Goal: Task Accomplishment & Management: Manage account settings

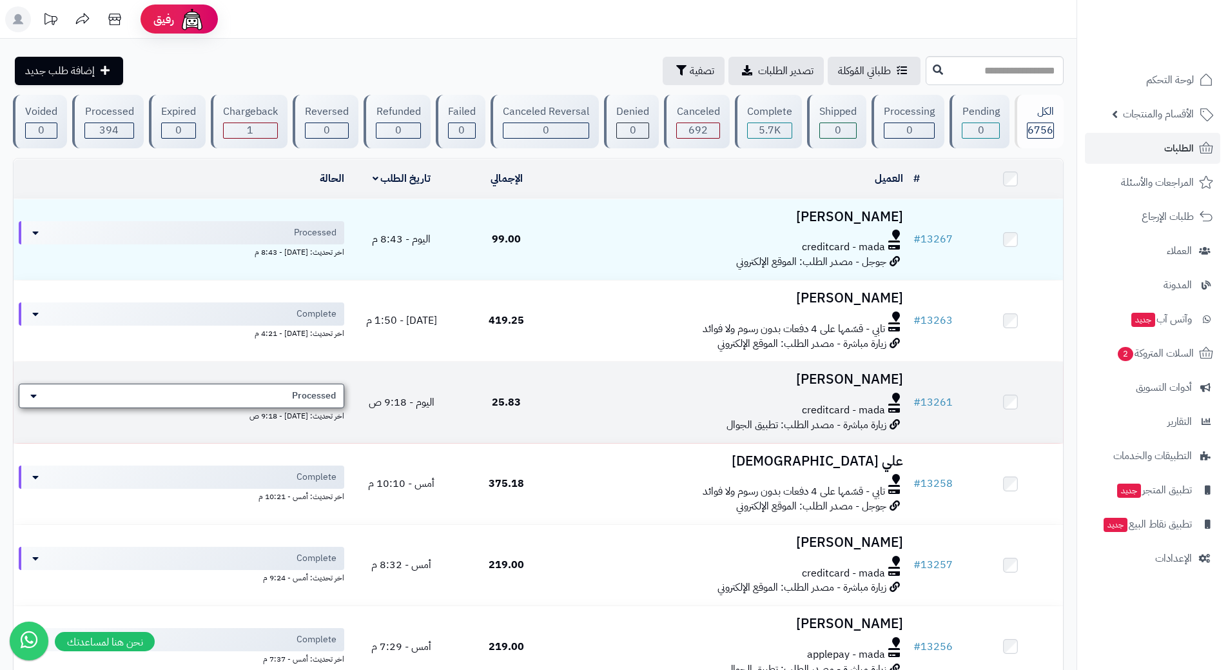
click at [213, 387] on div "Processed" at bounding box center [182, 396] width 326 height 24
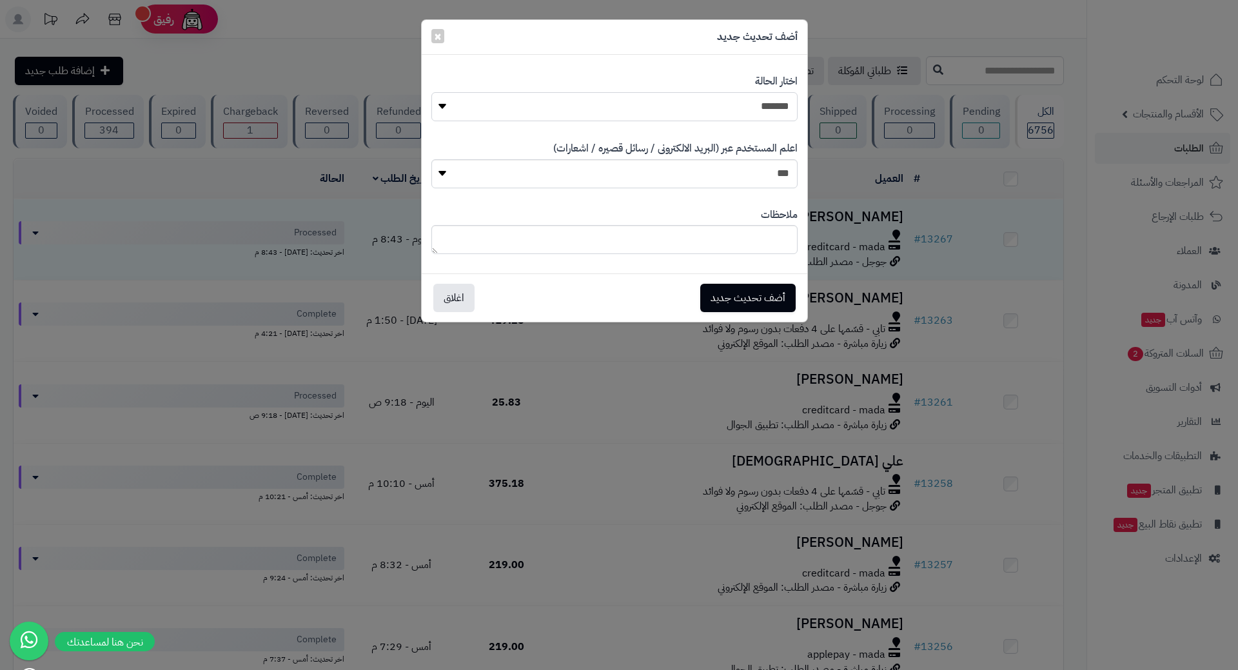
click at [723, 102] on select "**********" at bounding box center [614, 106] width 366 height 29
select select "*"
click at [431, 92] on select "**********" at bounding box center [614, 106] width 366 height 29
click at [761, 288] on button "أضف تحديث جديد" at bounding box center [747, 297] width 95 height 28
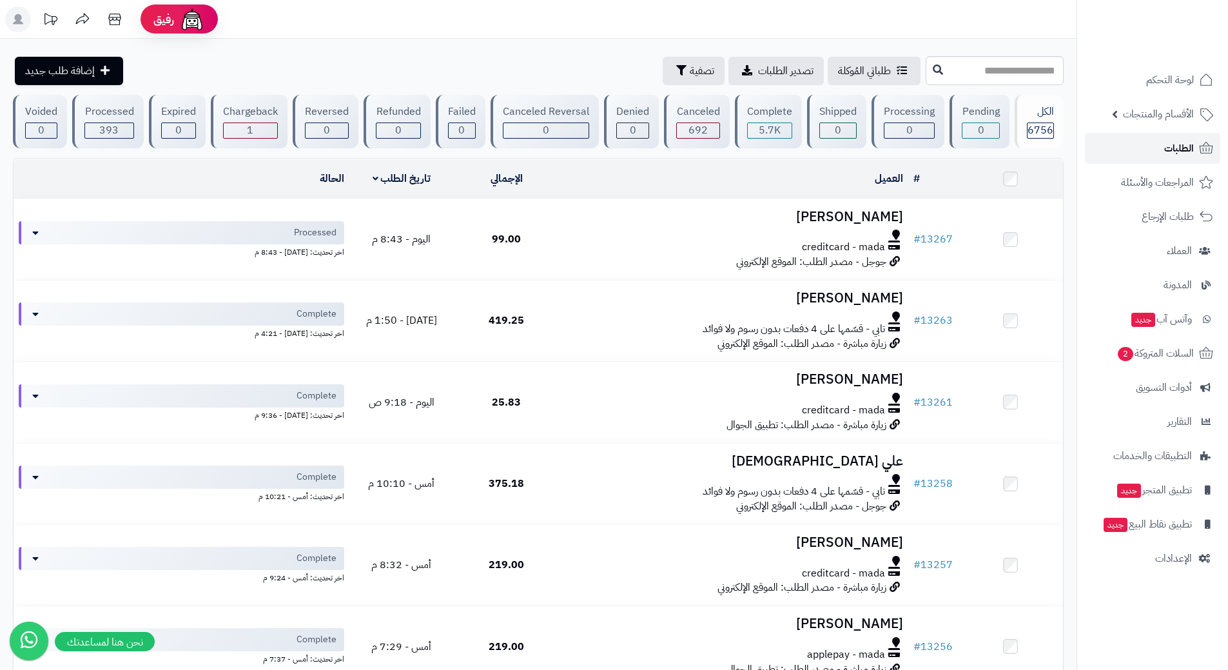
click at [1113, 142] on link "الطلبات" at bounding box center [1152, 148] width 135 height 31
click at [1123, 148] on link "الطلبات" at bounding box center [1152, 148] width 135 height 31
click at [1151, 369] on ul "لوحة التحكم الأقسام والمنتجات المنتجات الأقسام الماركات مواصفات المنتجات مواصفا…" at bounding box center [1152, 318] width 151 height 509
click at [1148, 360] on span "السلات المتروكة 2" at bounding box center [1155, 353] width 78 height 18
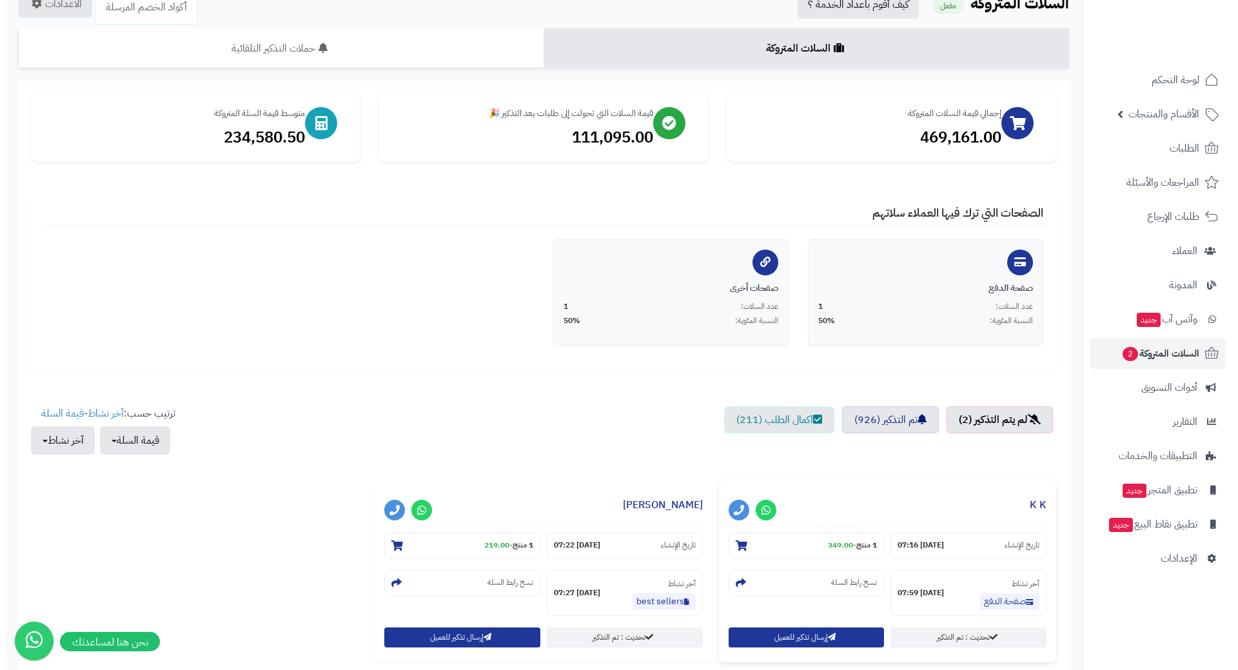
scroll to position [193, 0]
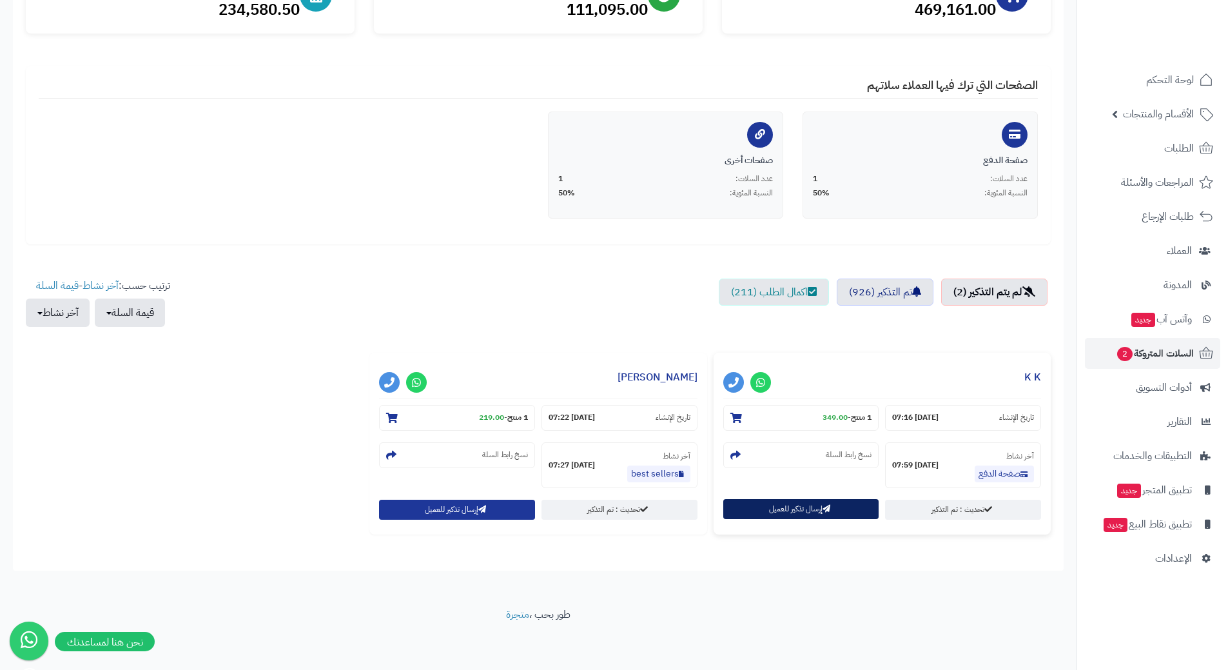
click at [780, 505] on button "إرسال تذكير للعميل" at bounding box center [801, 509] width 156 height 20
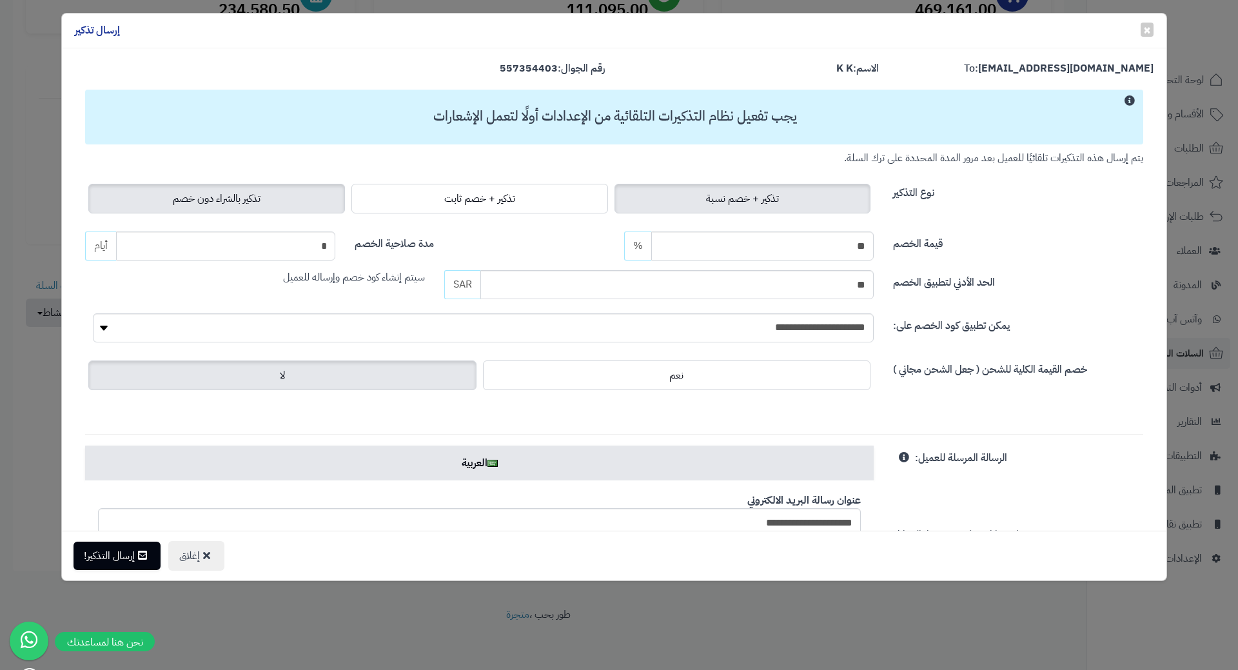
click at [290, 197] on label "تذكير بالشراء دون خصم" at bounding box center [216, 199] width 257 height 30
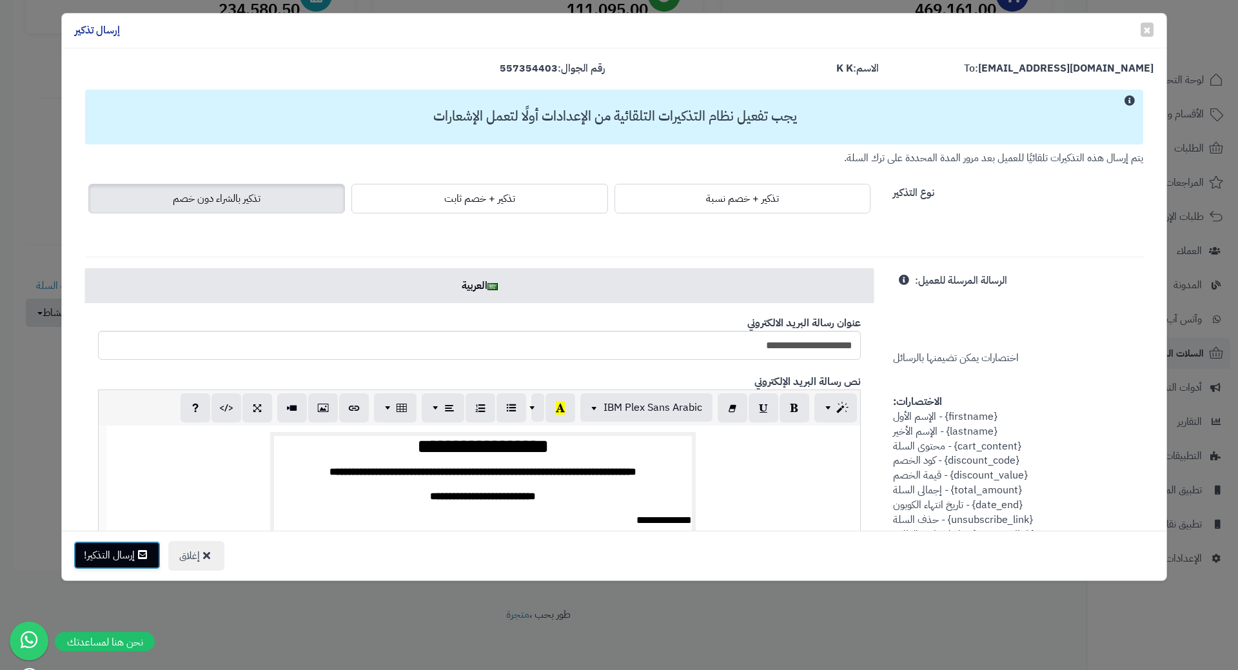
click at [127, 551] on button "إرسال التذكير!" at bounding box center [116, 555] width 87 height 28
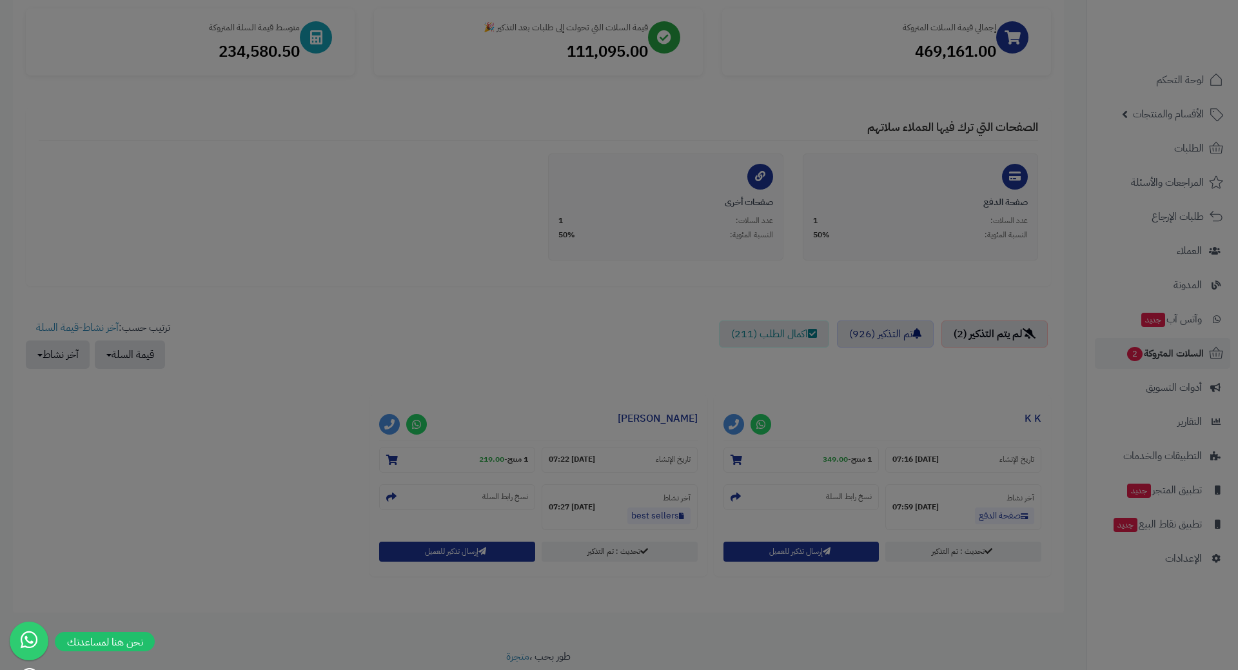
scroll to position [235, 0]
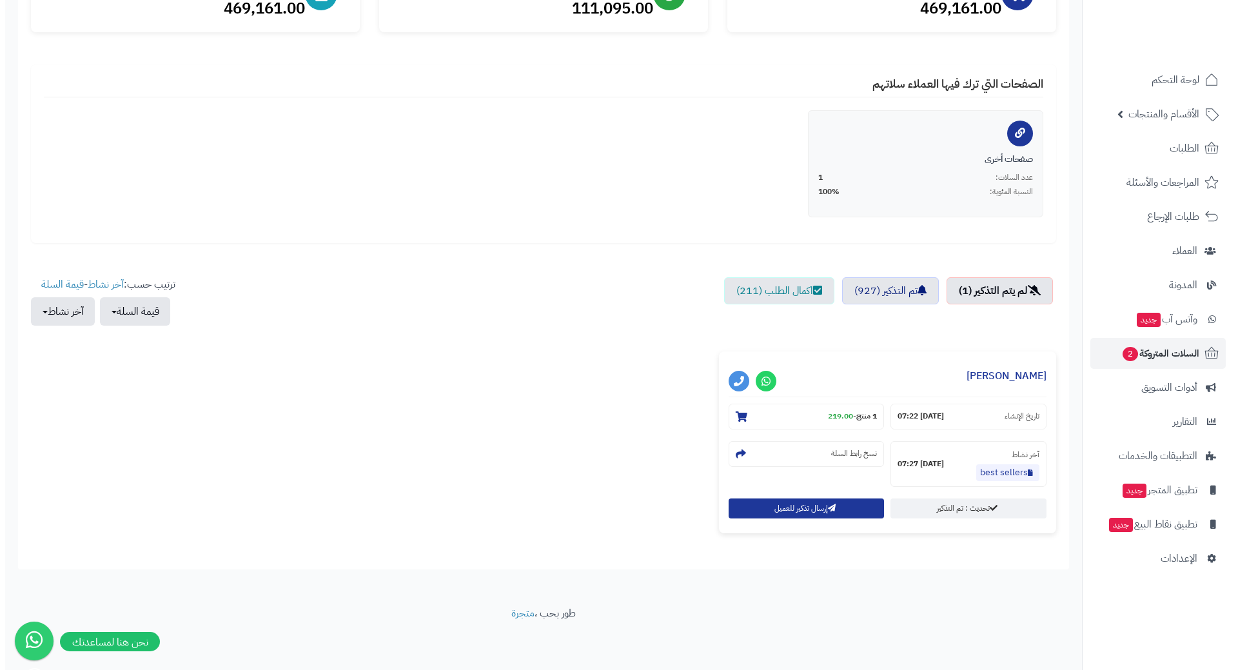
scroll to position [195, 0]
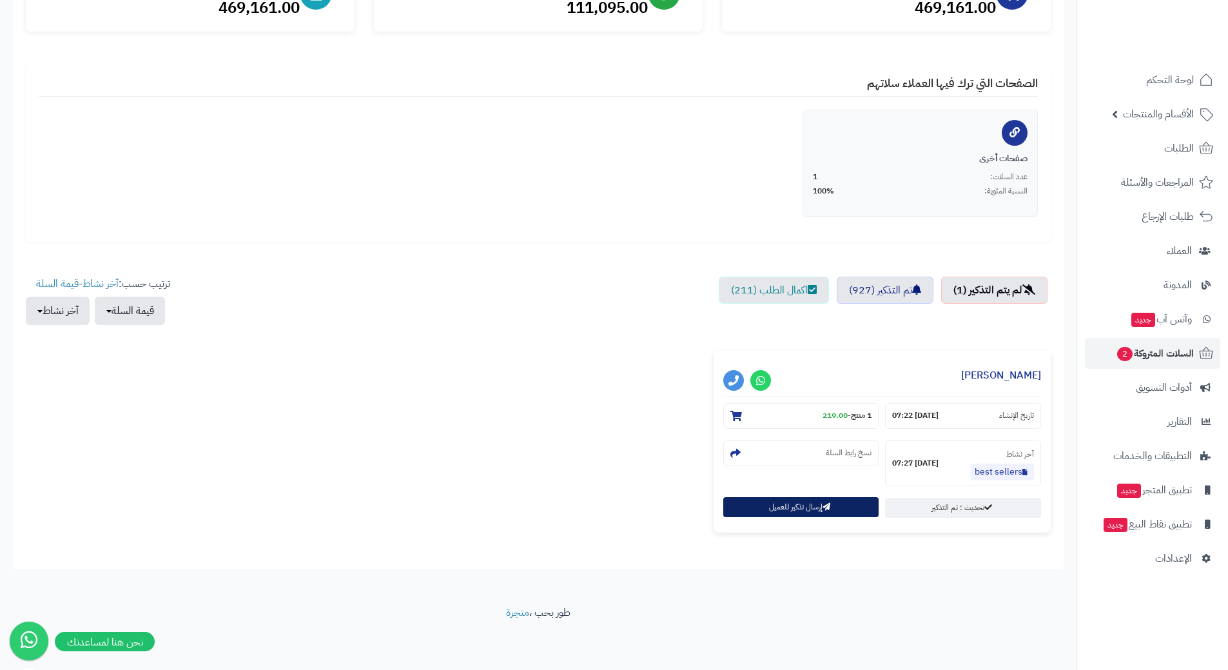
click at [790, 511] on button "إرسال تذكير للعميل" at bounding box center [801, 507] width 156 height 20
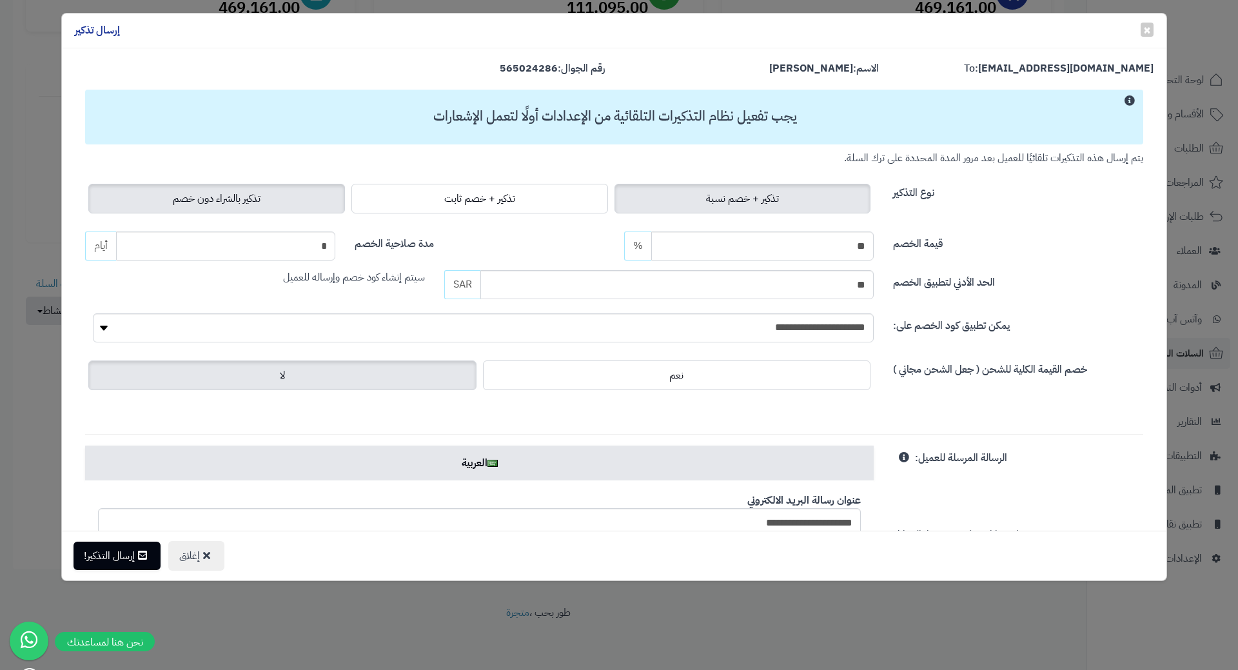
click at [308, 197] on label "تذكير بالشراء دون خصم" at bounding box center [216, 199] width 257 height 30
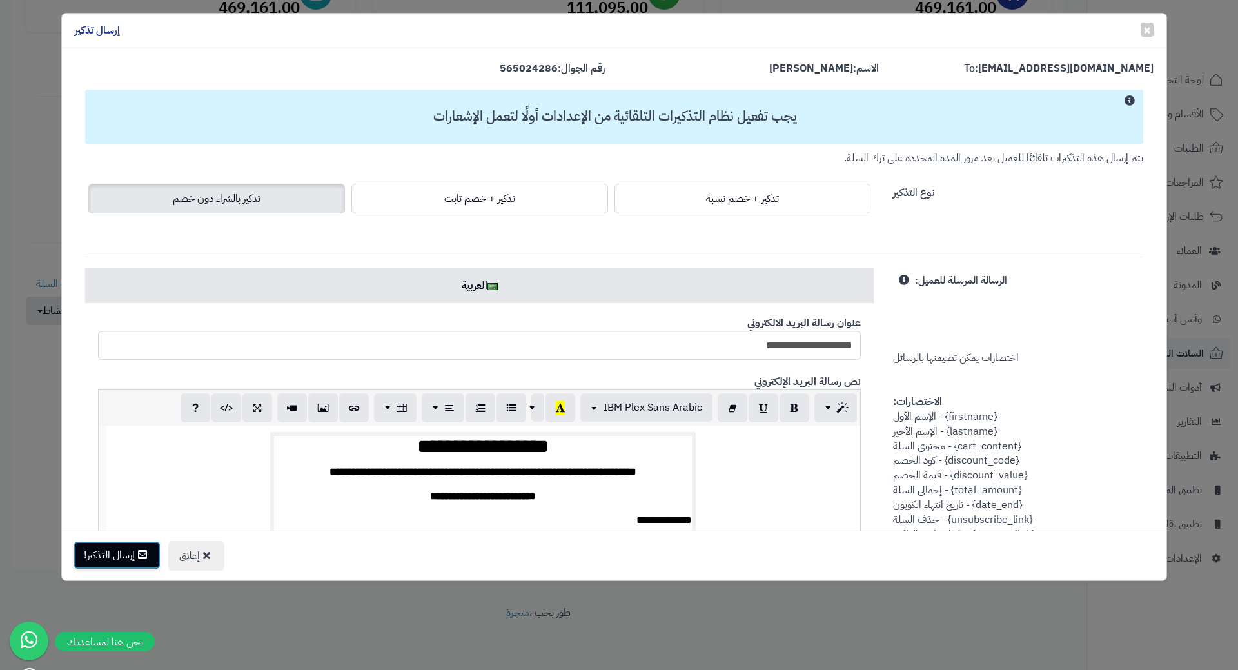
drag, startPoint x: 131, startPoint y: 550, endPoint x: 135, endPoint y: 544, distance: 7.0
click at [131, 550] on button "إرسال التذكير!" at bounding box center [116, 555] width 87 height 28
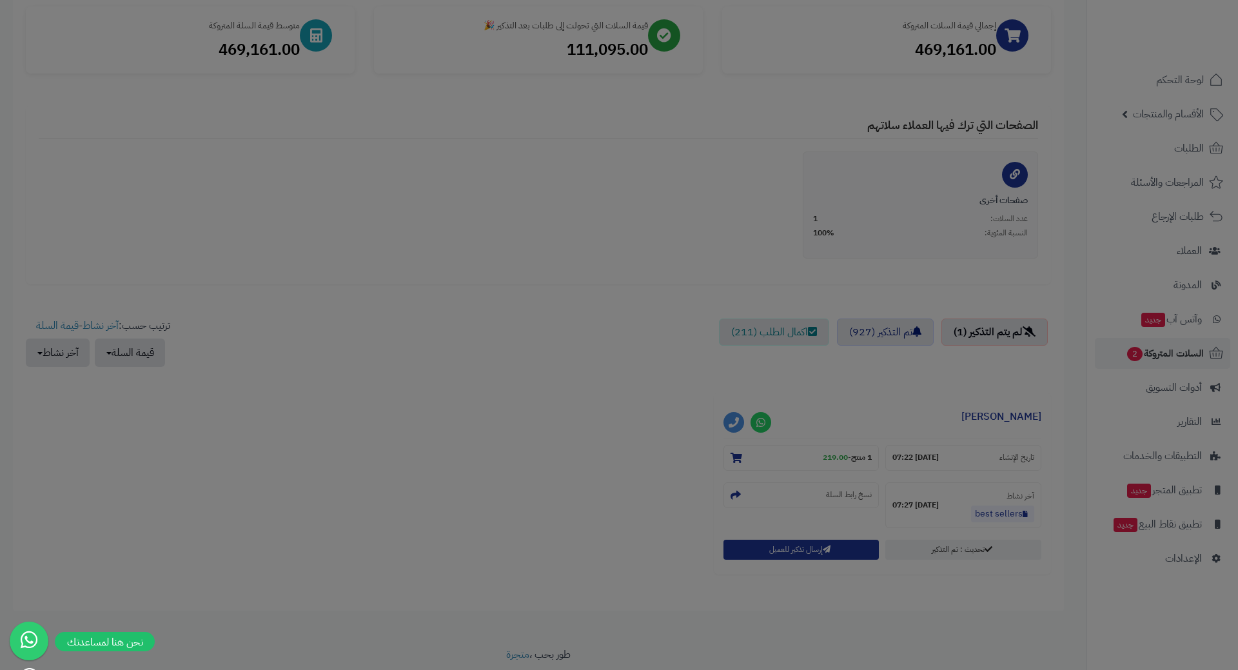
scroll to position [237, 0]
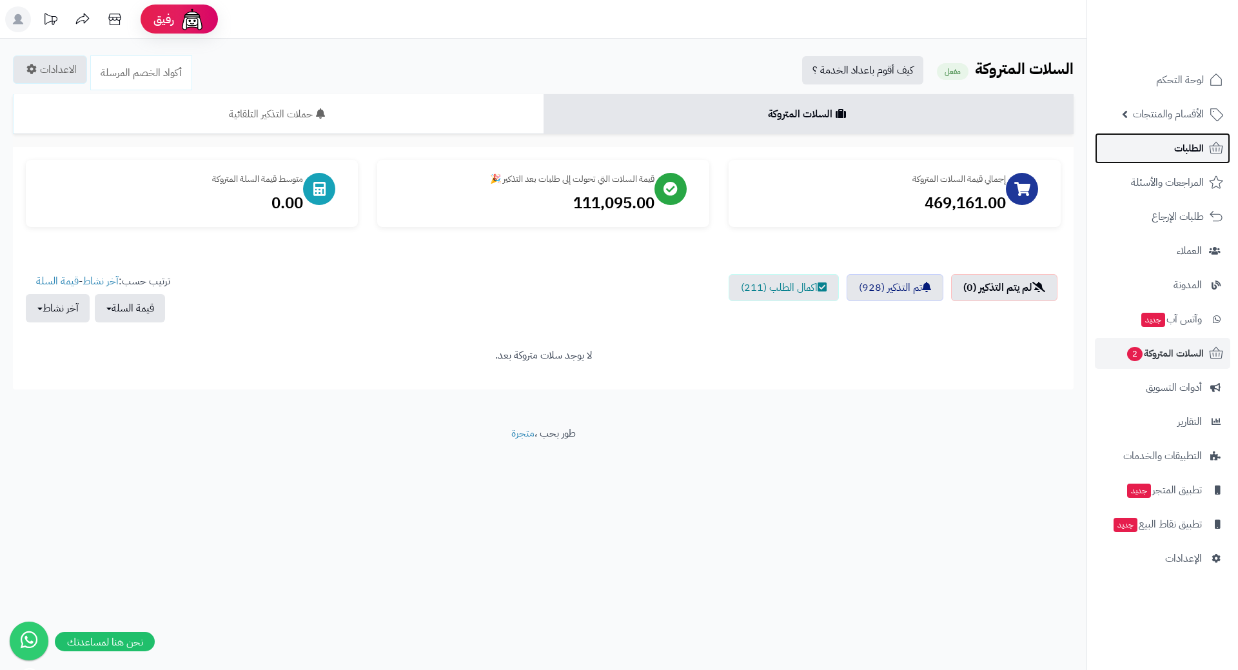
click at [1124, 135] on link "الطلبات" at bounding box center [1162, 148] width 135 height 31
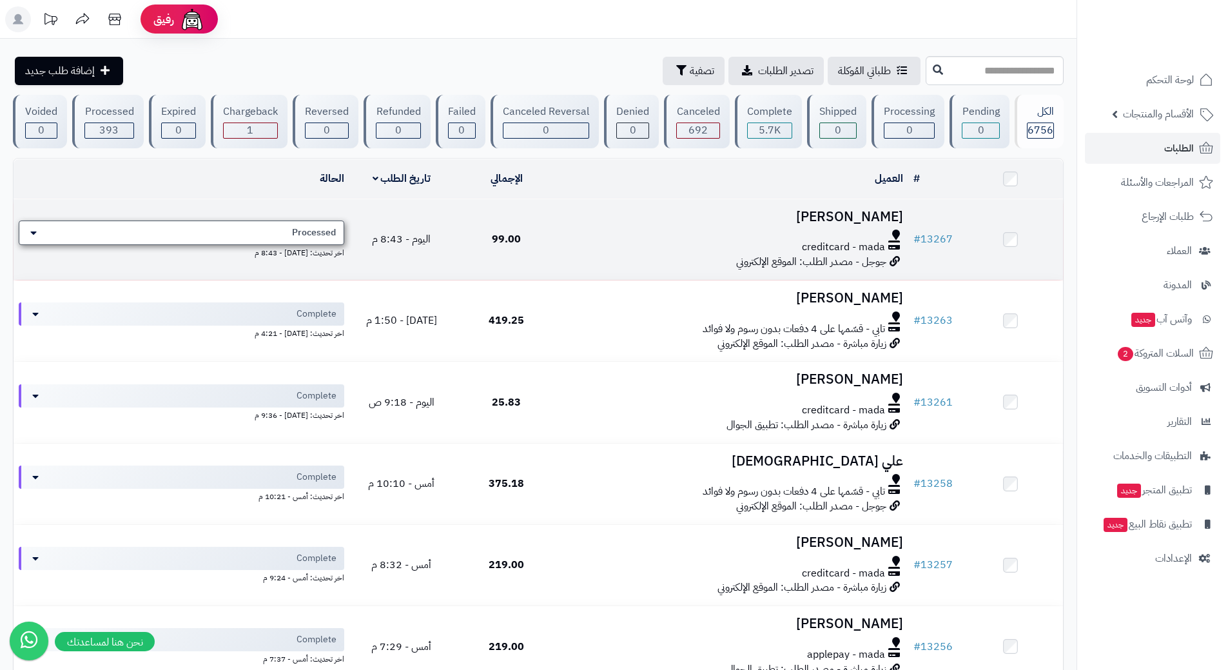
click at [255, 235] on div "Processed" at bounding box center [182, 232] width 326 height 24
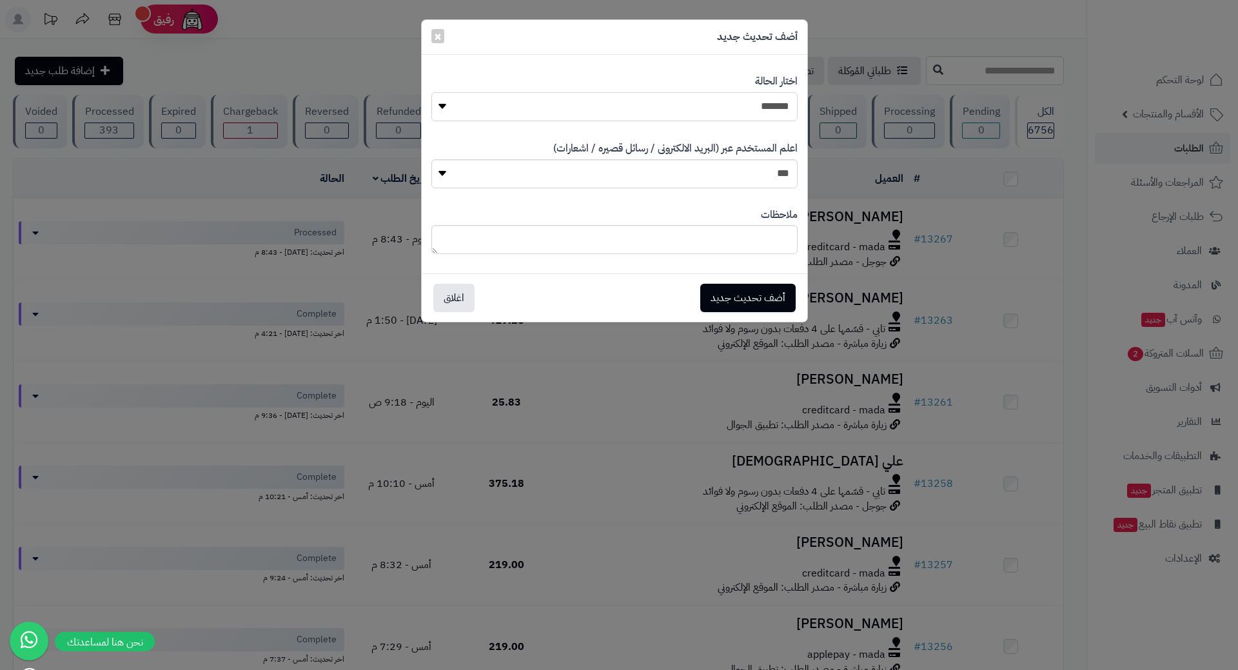
drag, startPoint x: 715, startPoint y: 112, endPoint x: 722, endPoint y: 119, distance: 10.5
click at [715, 112] on select "**********" at bounding box center [614, 106] width 366 height 29
select select "*"
click at [431, 92] on select "**********" at bounding box center [614, 106] width 366 height 29
click at [740, 295] on button "أضف تحديث جديد" at bounding box center [747, 297] width 95 height 28
